Goal: Ask a question

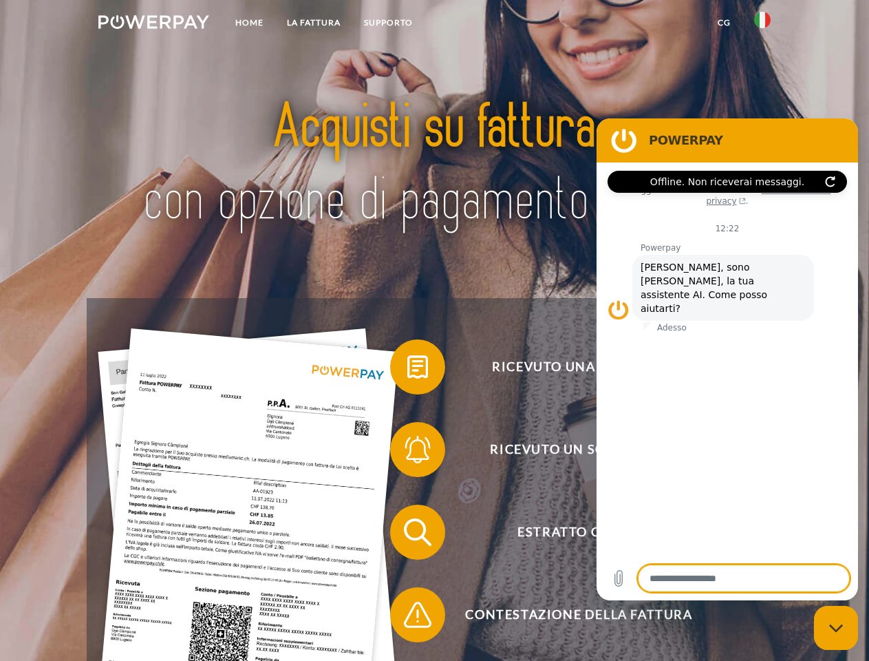
click at [153, 24] on img at bounding box center [153, 22] width 111 height 14
click at [763, 24] on img at bounding box center [762, 20] width 17 height 17
click at [724, 23] on link "CG" at bounding box center [724, 22] width 36 height 25
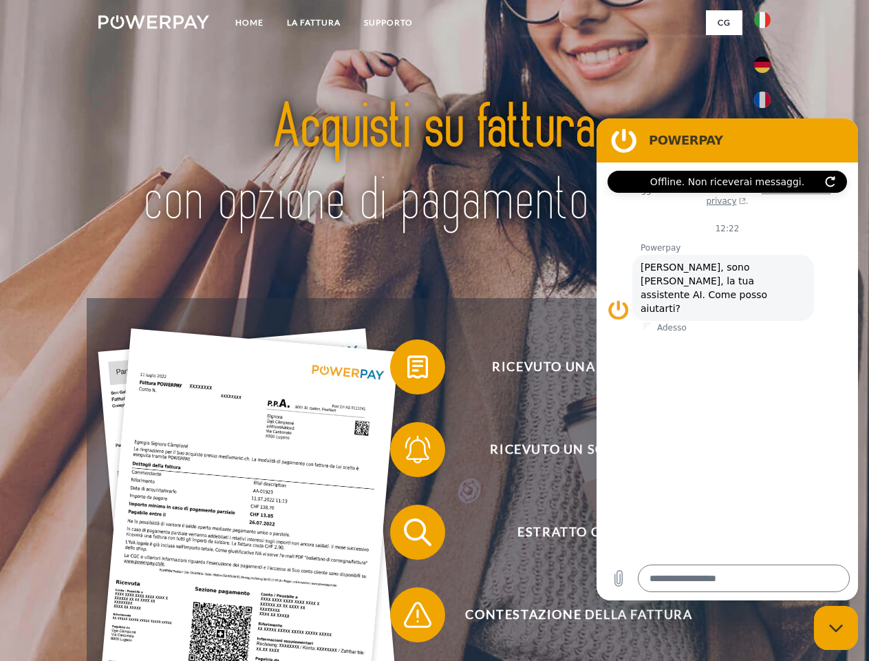
click at [407, 370] on span at bounding box center [397, 366] width 69 height 69
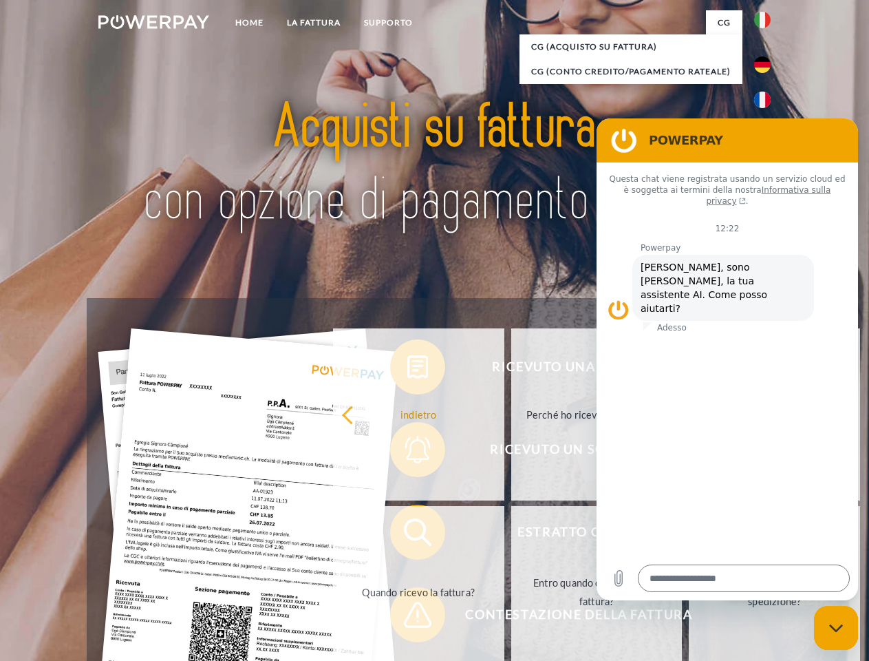
click at [407, 535] on div "indietro Perché ho ricevuto una fattura? Quali sono le fatture non ancora salda…" at bounding box center [597, 503] width 556 height 355
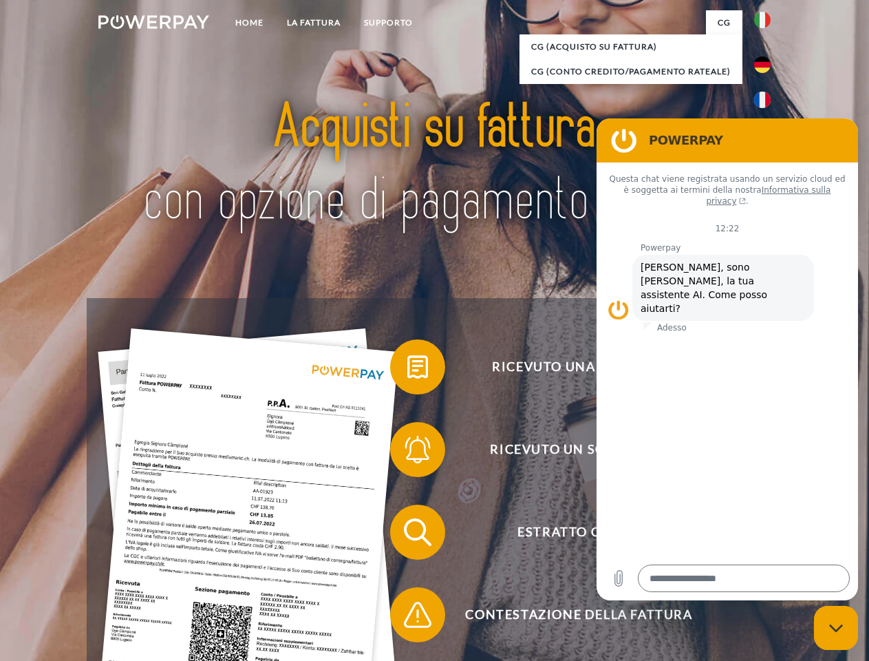
click at [407, 617] on span at bounding box center [397, 614] width 69 height 69
click at [836, 628] on icon "Chiudi la finestra di messaggistica" at bounding box center [836, 628] width 14 height 9
type textarea "*"
